Goal: Consume media (video, audio): Consume media (video, audio)

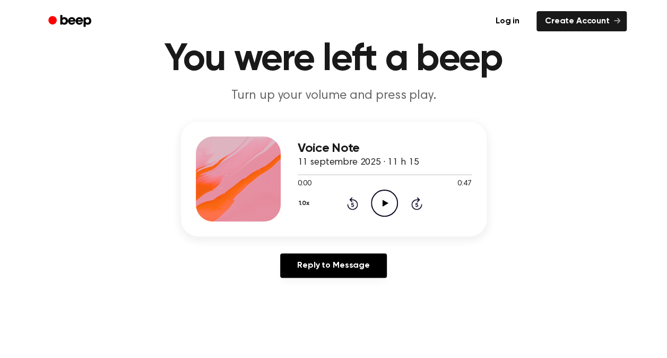
scroll to position [18, 0]
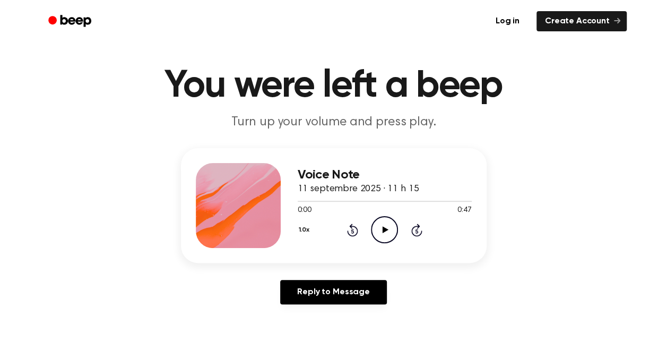
click at [380, 227] on icon "Play Audio" at bounding box center [384, 229] width 27 height 27
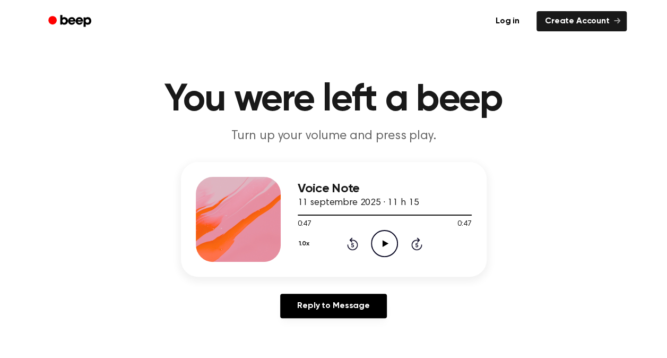
scroll to position [0, 0]
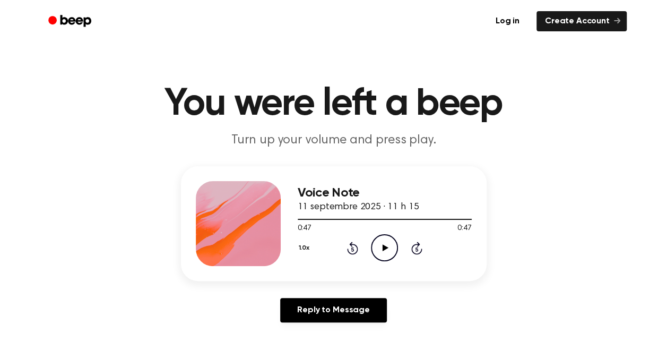
click at [383, 244] on icon "Play Audio" at bounding box center [384, 247] width 27 height 27
click at [383, 244] on icon at bounding box center [384, 247] width 5 height 7
click at [383, 244] on icon "Play Audio" at bounding box center [384, 247] width 27 height 27
click at [299, 216] on div at bounding box center [385, 218] width 174 height 8
click at [384, 246] on icon "Pause Audio" at bounding box center [384, 247] width 27 height 27
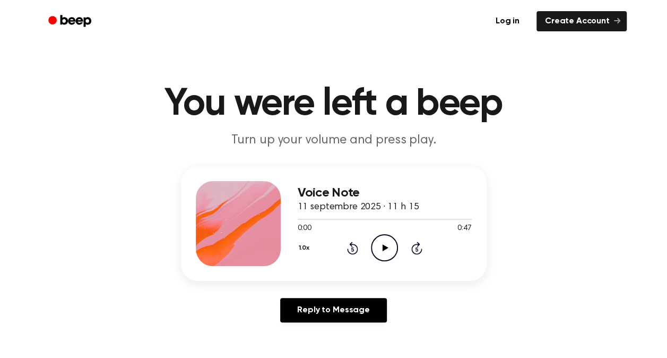
click at [387, 247] on icon "Play Audio" at bounding box center [384, 247] width 27 height 27
click at [380, 242] on icon "Play Audio" at bounding box center [384, 247] width 27 height 27
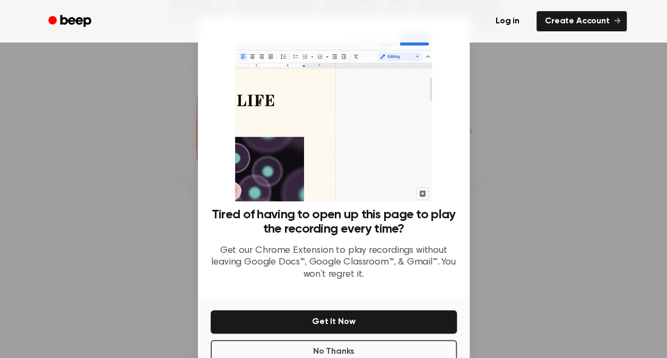
scroll to position [106, 0]
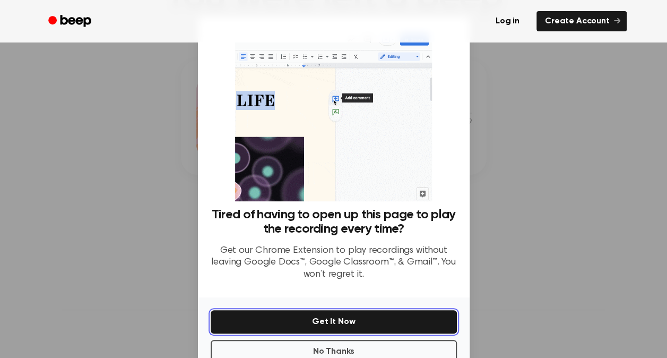
click at [315, 322] on button "Get It Now" at bounding box center [334, 321] width 246 height 23
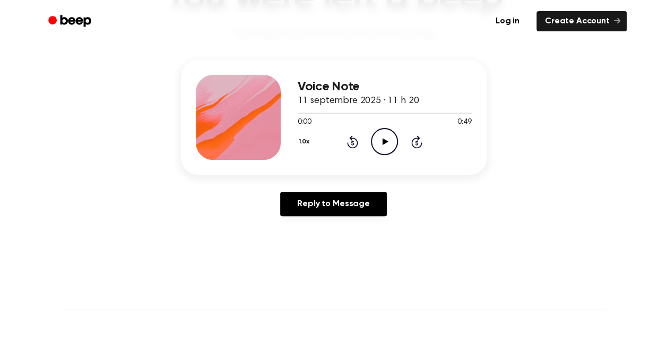
click at [387, 139] on icon "Play Audio" at bounding box center [384, 141] width 27 height 27
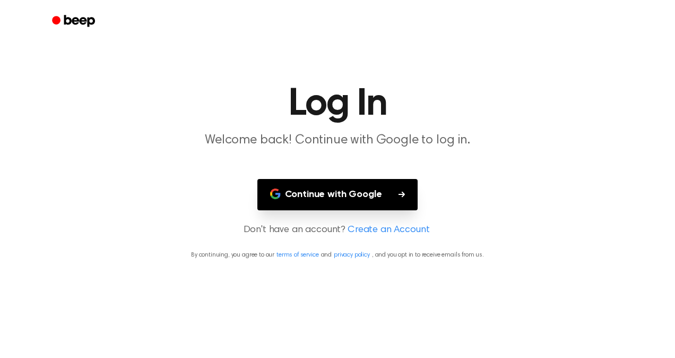
click at [402, 192] on icon "button" at bounding box center [401, 194] width 6 height 6
